Goal: Task Accomplishment & Management: Complete application form

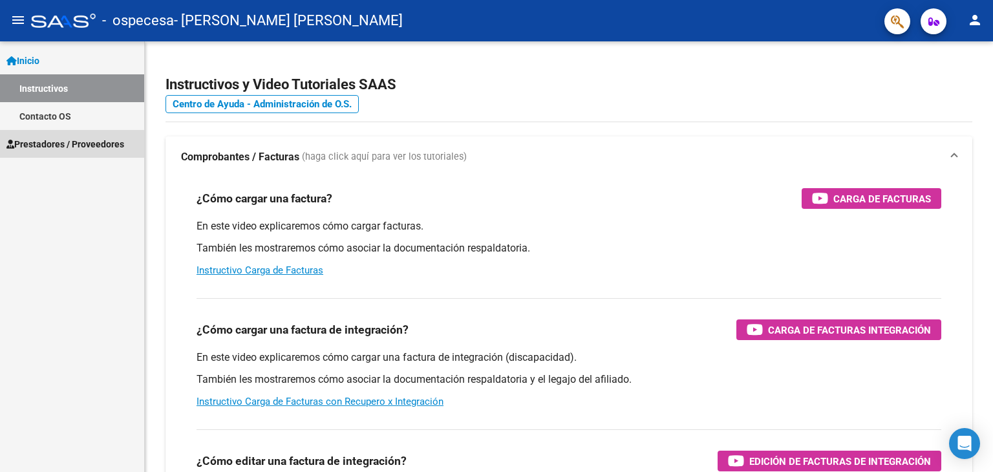
click at [56, 146] on span "Prestadores / Proveedores" at bounding box center [65, 144] width 118 height 14
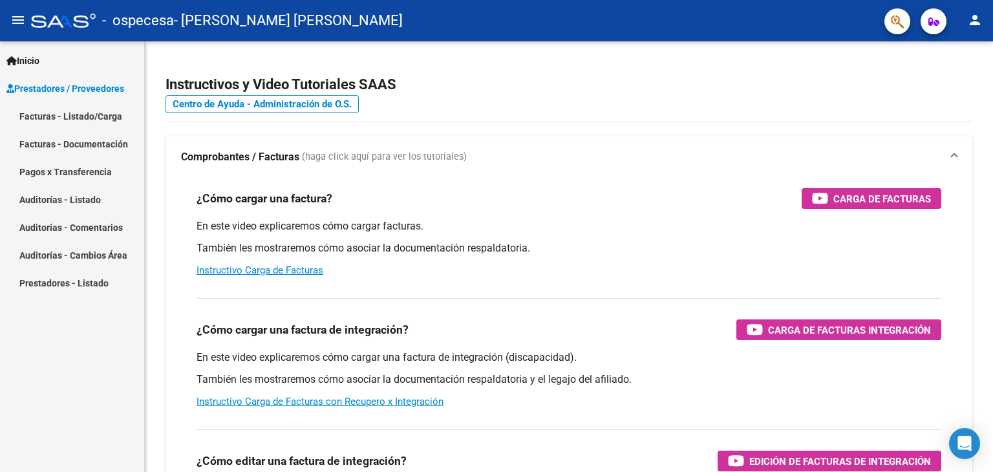
click at [72, 119] on link "Facturas - Listado/Carga" at bounding box center [72, 116] width 144 height 28
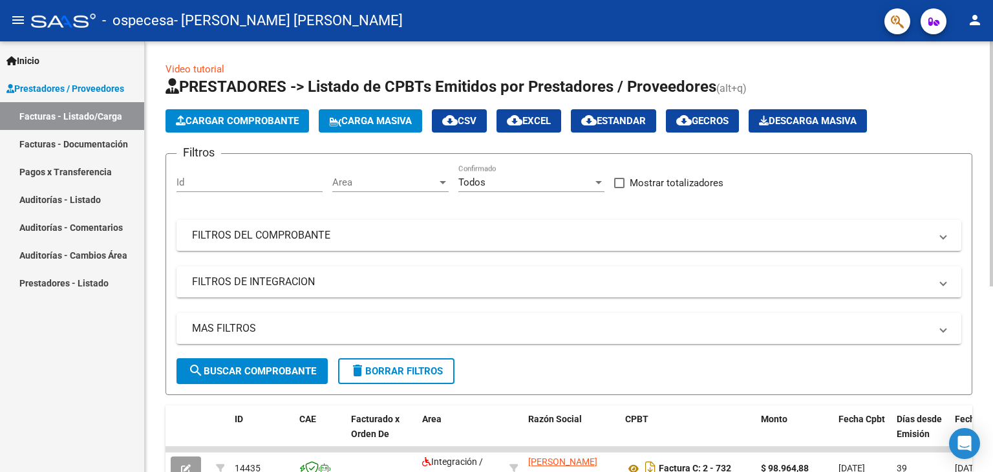
click at [268, 124] on span "Cargar Comprobante" at bounding box center [237, 121] width 123 height 12
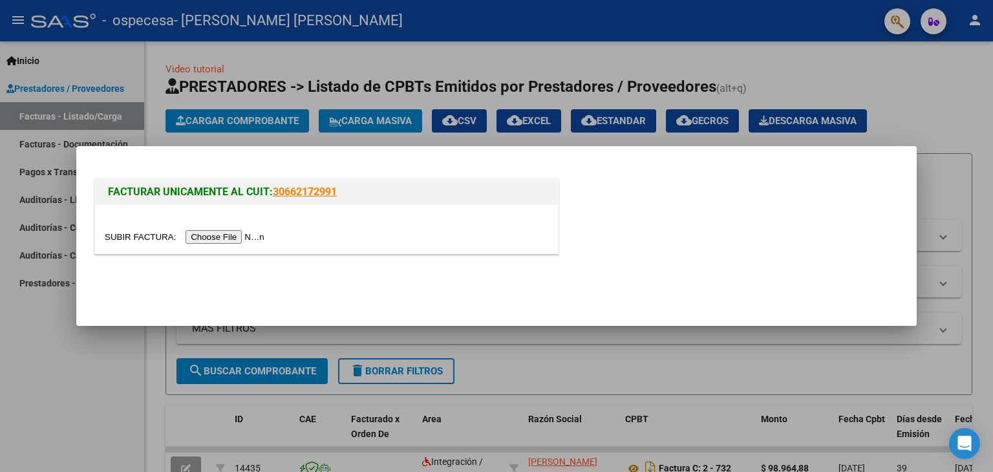
click at [235, 234] on input "file" at bounding box center [187, 237] width 164 height 14
click at [222, 237] on input "file" at bounding box center [187, 237] width 164 height 14
click at [216, 237] on input "file" at bounding box center [187, 237] width 164 height 14
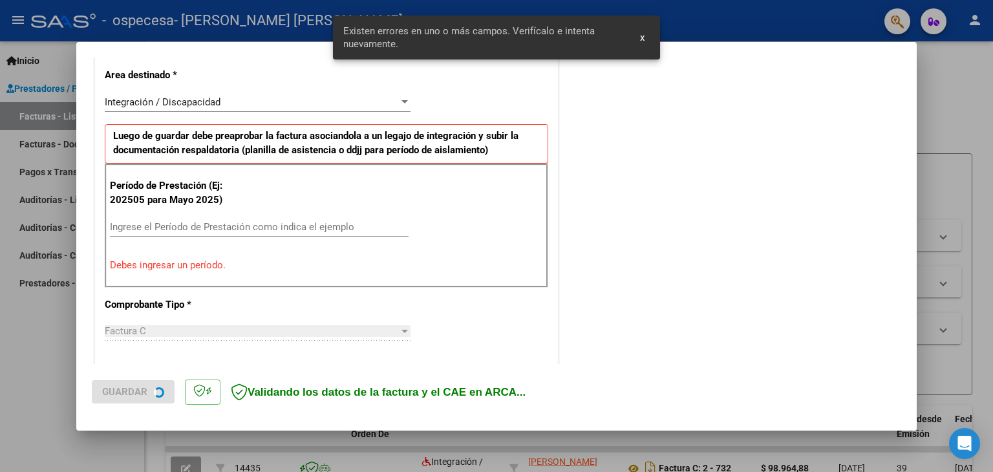
scroll to position [296, 0]
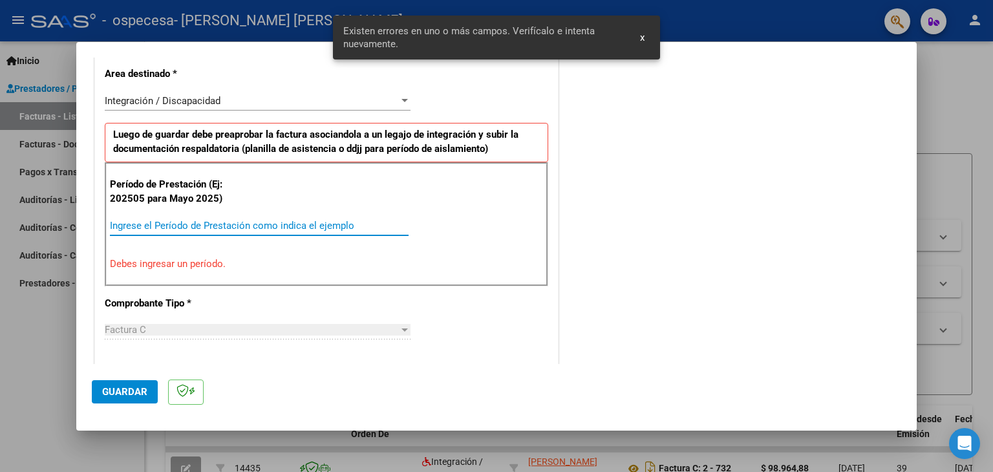
click at [164, 220] on input "Ingrese el Período de Prestación como indica el ejemplo" at bounding box center [259, 226] width 299 height 12
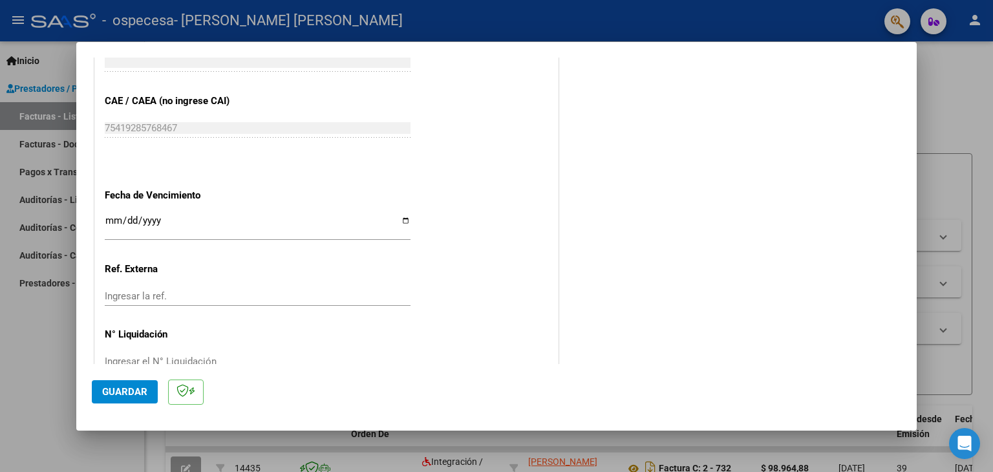
scroll to position [830, 0]
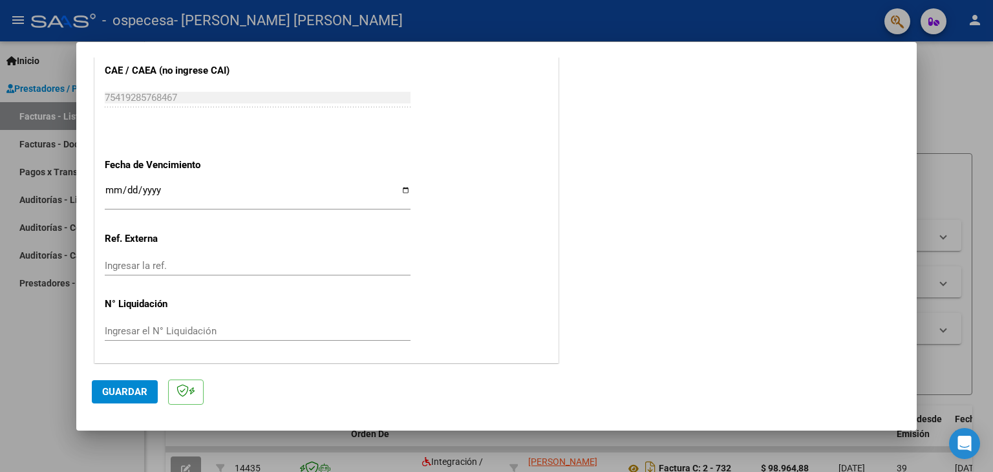
type input "202509"
click at [151, 186] on input "Ingresar la fecha" at bounding box center [258, 195] width 306 height 21
click at [114, 189] on input "Ingresar la fecha" at bounding box center [258, 195] width 306 height 21
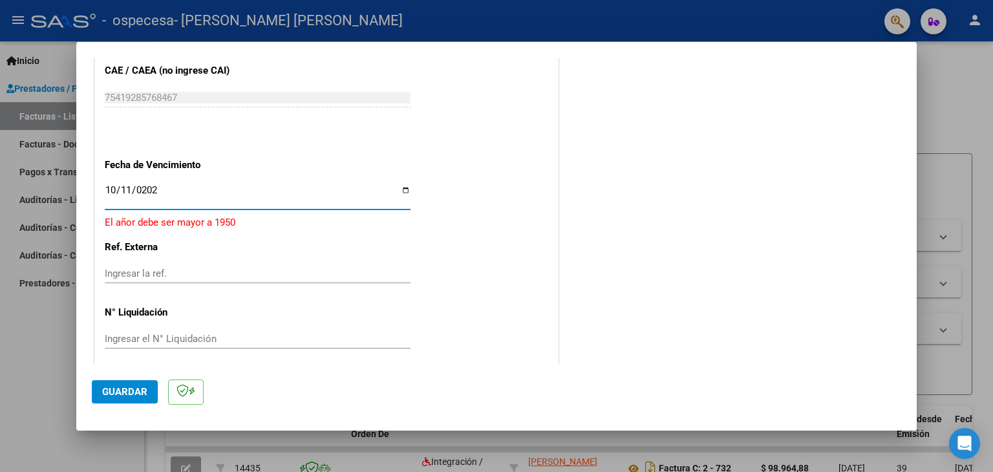
type input "[DATE]"
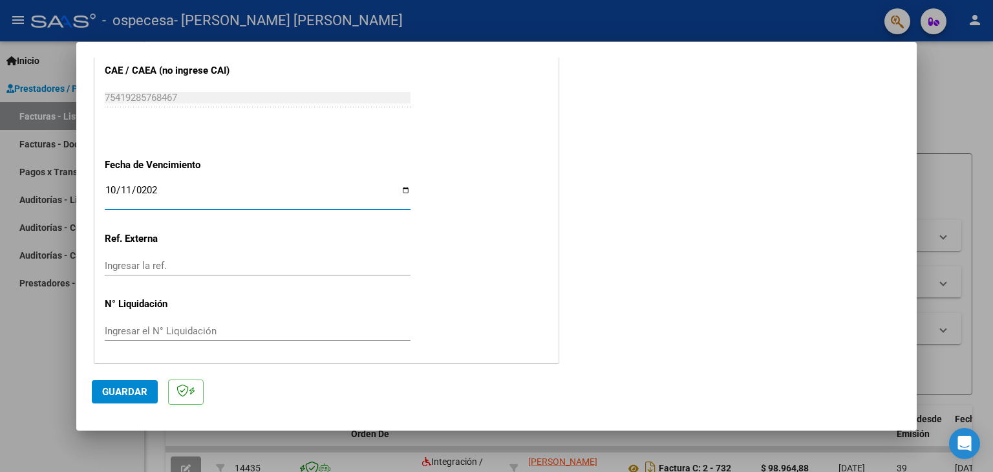
click at [118, 391] on span "Guardar" at bounding box center [124, 392] width 45 height 12
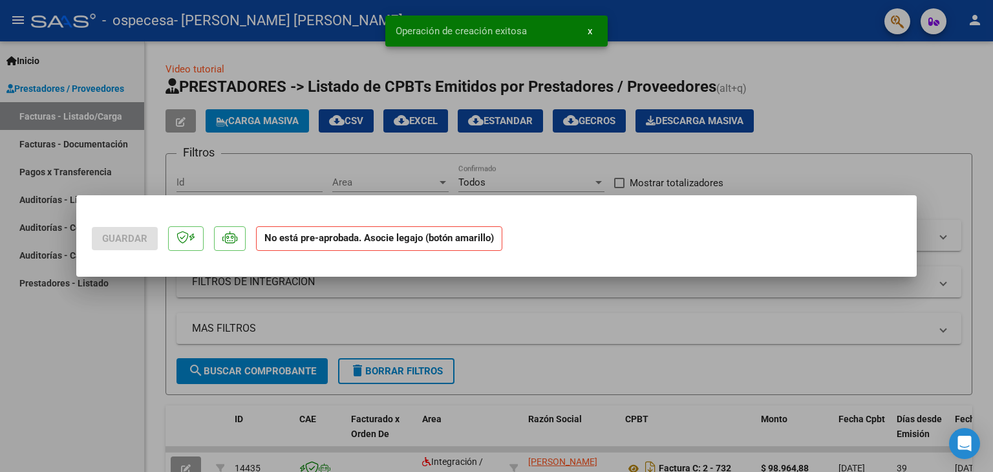
scroll to position [0, 0]
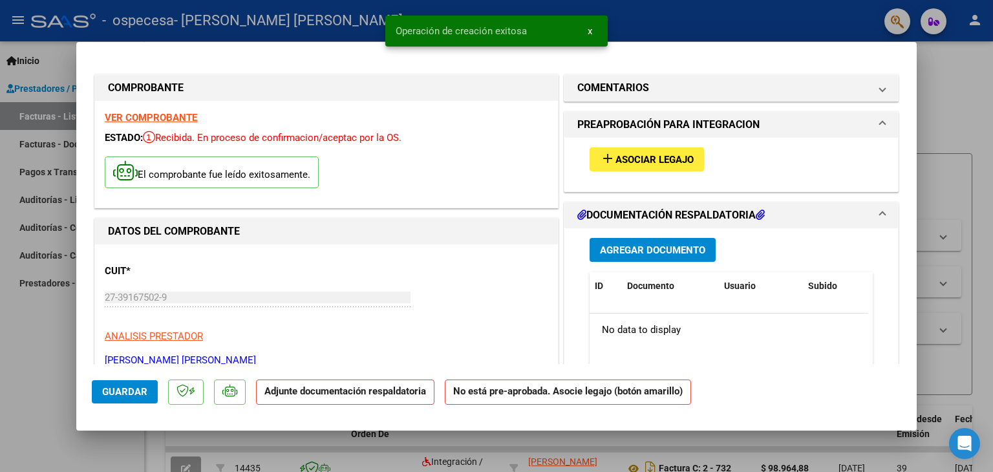
click at [659, 162] on span "Asociar Legajo" at bounding box center [655, 160] width 78 height 12
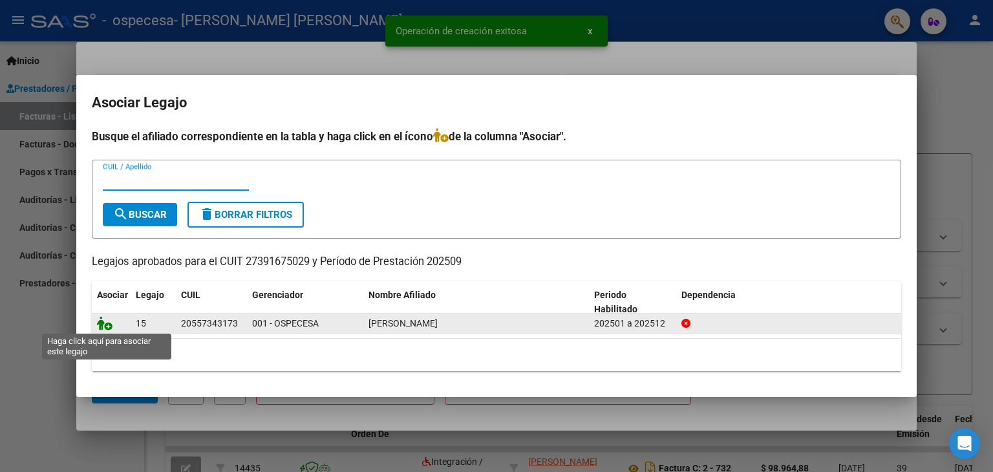
click at [103, 324] on icon at bounding box center [105, 323] width 16 height 14
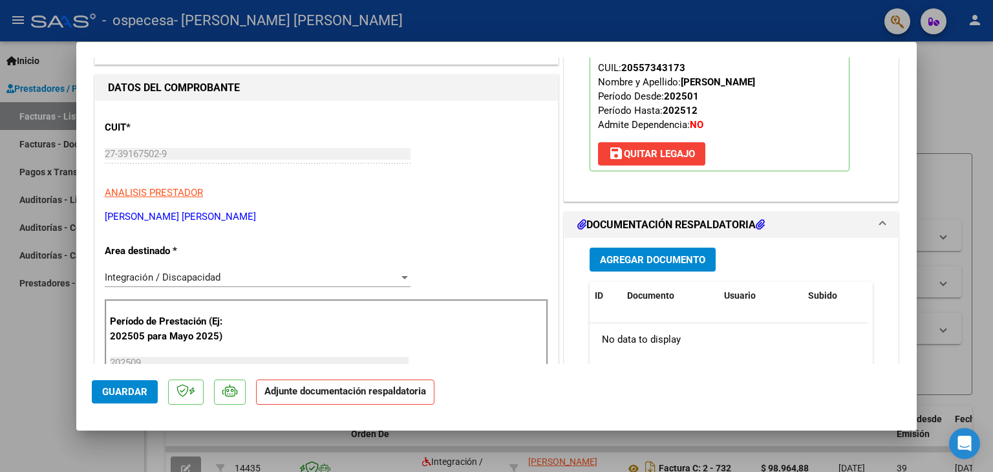
scroll to position [194, 0]
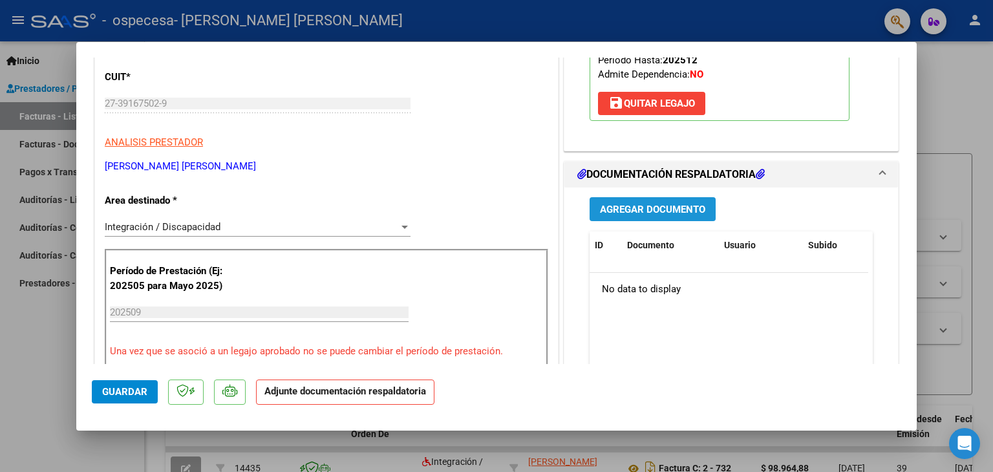
click at [638, 206] on span "Agregar Documento" at bounding box center [652, 210] width 105 height 12
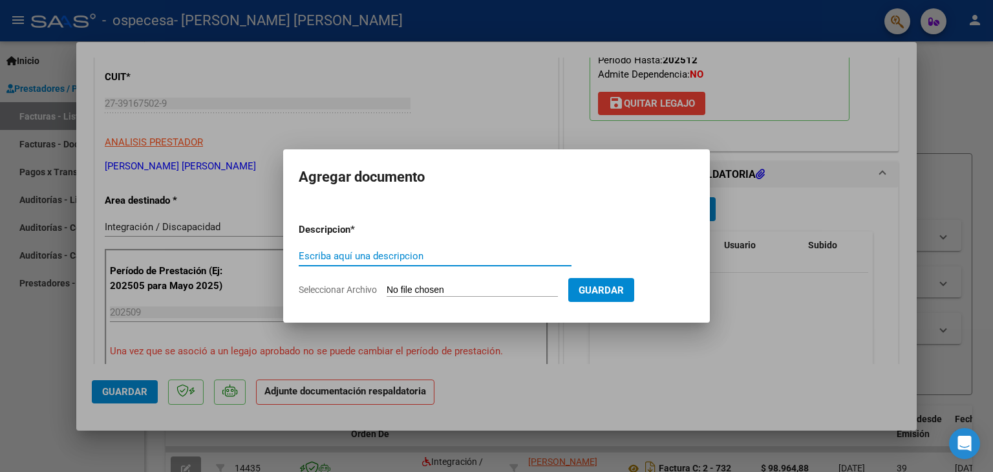
click at [448, 253] on input "Escriba aquí una descripcion" at bounding box center [435, 256] width 273 height 12
type input "p"
type input "PLANILLA DE ASISTENCIA"
click at [481, 289] on input "Seleccionar Archivo" at bounding box center [472, 291] width 171 height 12
type input "C:\fakepath\BaltazarYanfascia09.pdf"
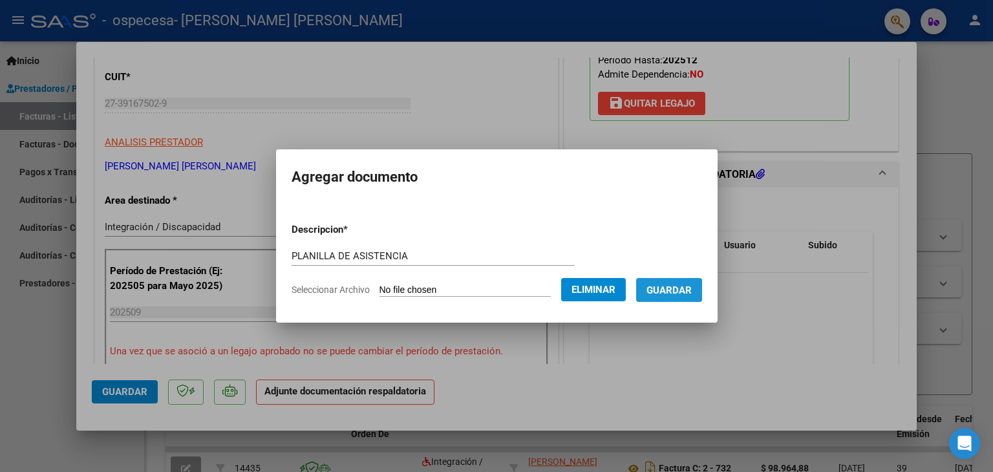
click at [664, 290] on span "Guardar" at bounding box center [669, 291] width 45 height 12
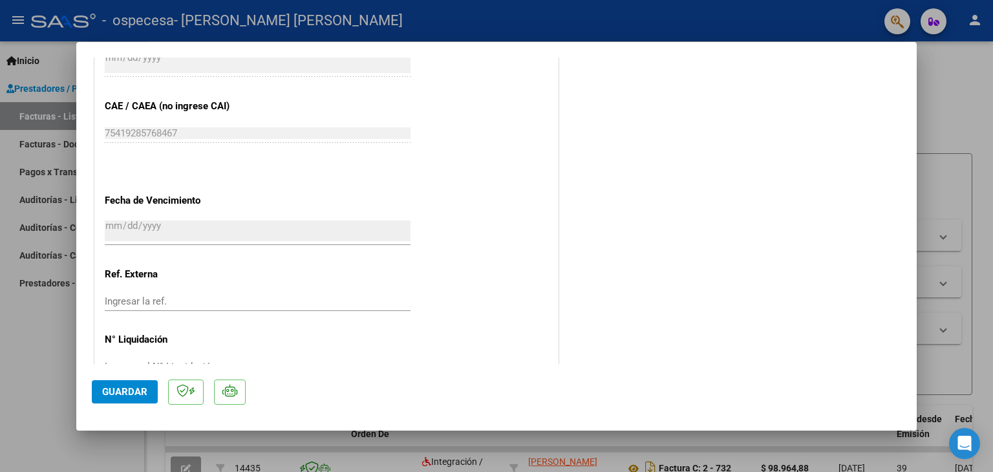
scroll to position [849, 0]
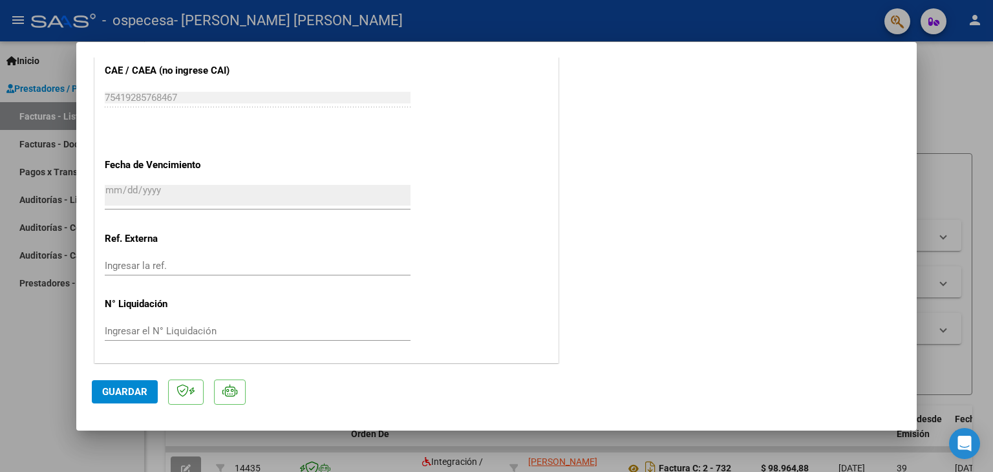
click at [142, 389] on span "Guardar" at bounding box center [124, 392] width 45 height 12
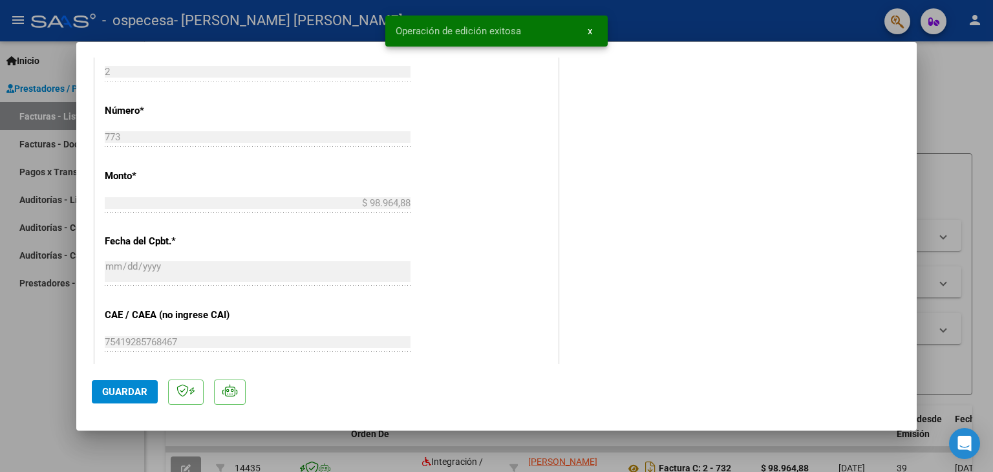
scroll to position [461, 0]
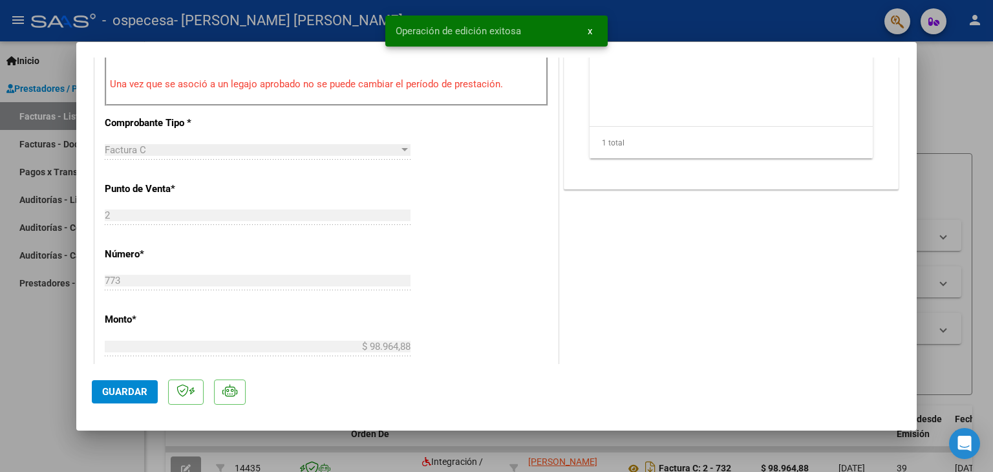
click at [132, 395] on span "Guardar" at bounding box center [124, 392] width 45 height 12
click at [942, 113] on div at bounding box center [496, 236] width 993 height 472
type input "$ 0,00"
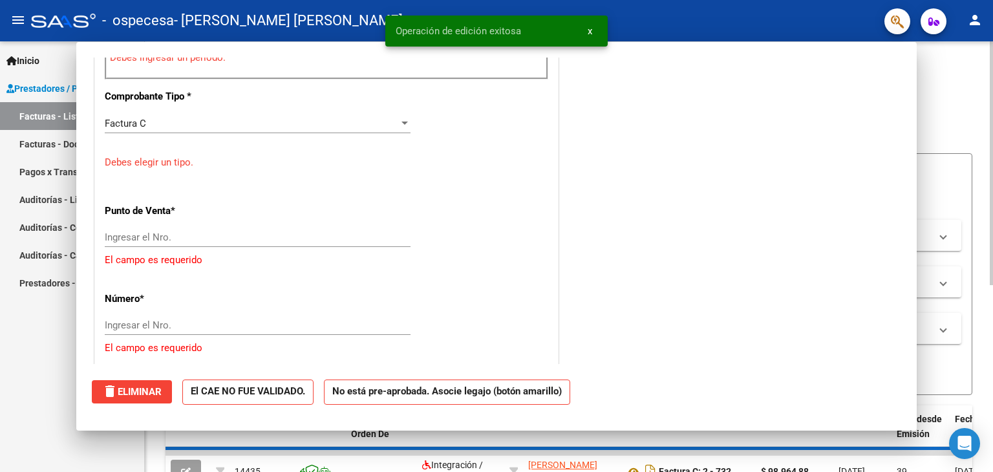
scroll to position [435, 0]
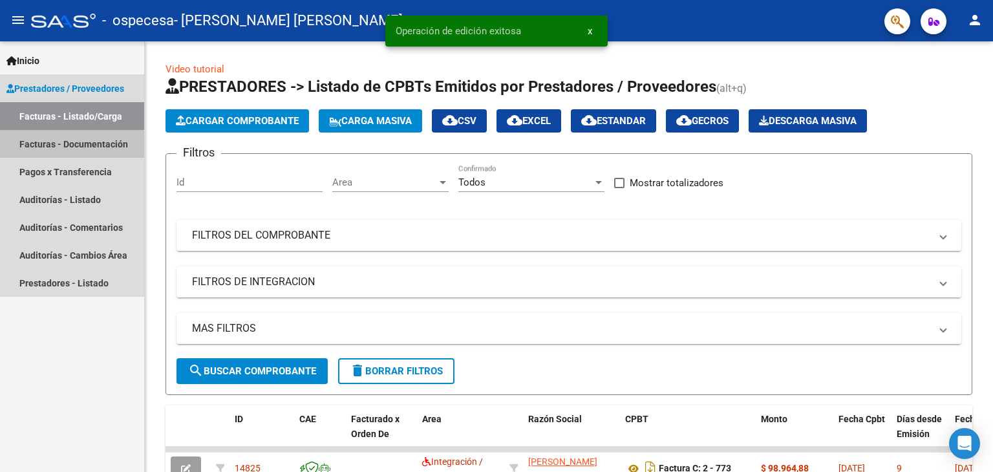
click at [95, 140] on link "Facturas - Documentación" at bounding box center [72, 144] width 144 height 28
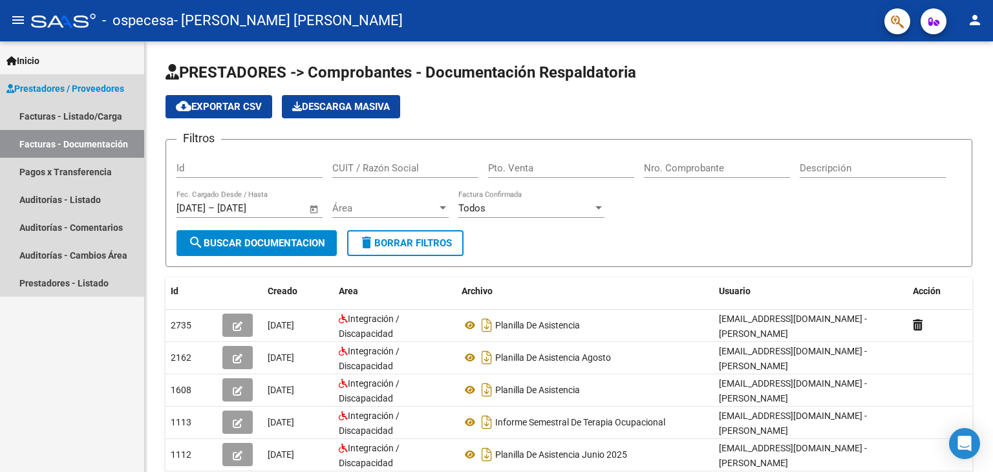
click at [52, 144] on link "Facturas - Documentación" at bounding box center [72, 144] width 144 height 28
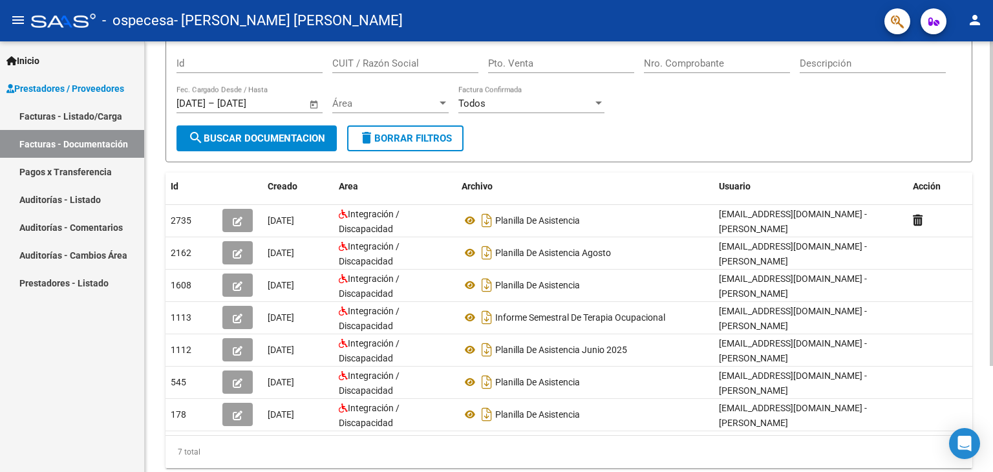
scroll to position [129, 0]
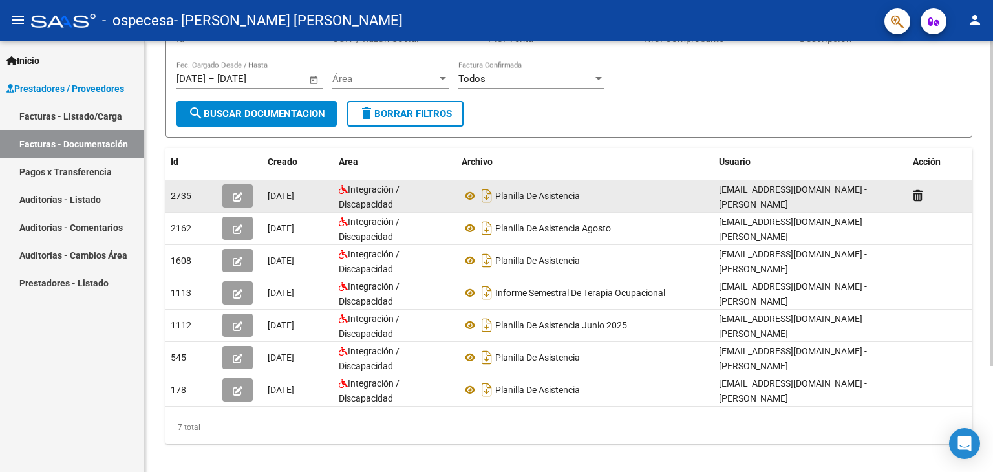
click at [413, 201] on div "Integración / Discapacidad" at bounding box center [395, 195] width 113 height 27
click at [237, 198] on icon "button" at bounding box center [238, 197] width 10 height 10
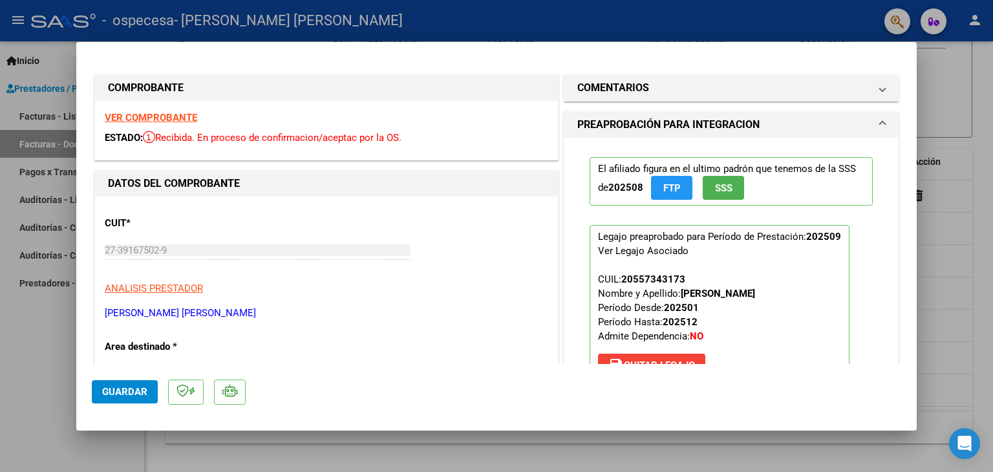
click at [949, 105] on div at bounding box center [496, 236] width 993 height 472
type input "$ 0,00"
